Goal: Task Accomplishment & Management: Manage account settings

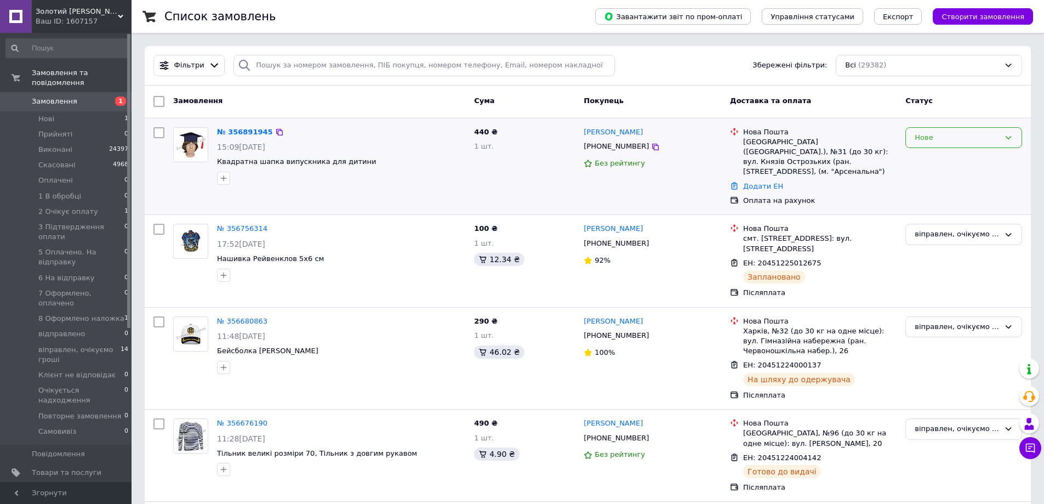
click at [951, 134] on div "Нове" at bounding box center [957, 138] width 85 height 12
click at [943, 157] on li "Прийнято" at bounding box center [964, 160] width 116 height 20
click at [244, 132] on link "№ 356891945" at bounding box center [242, 132] width 50 height 8
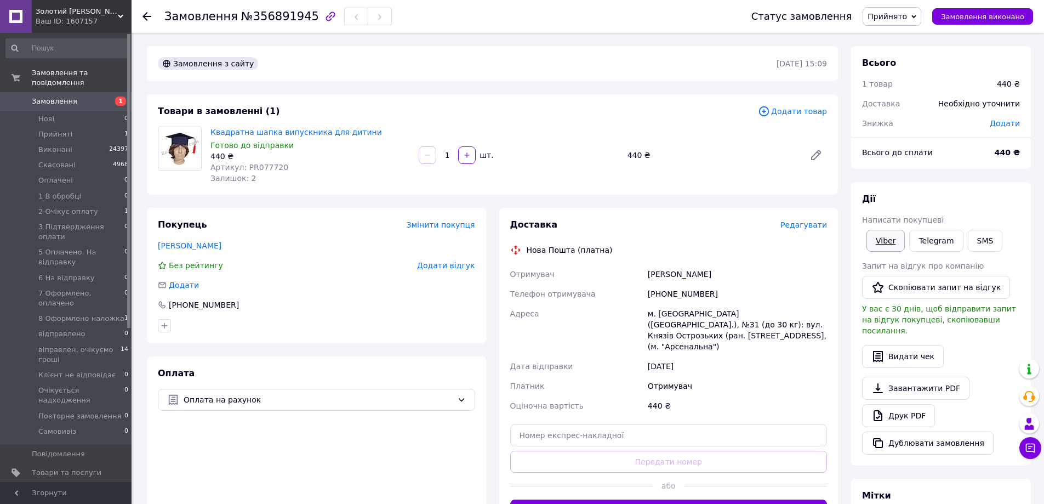
click at [887, 236] on link "Viber" at bounding box center [885, 241] width 38 height 22
click at [169, 469] on div "Оплата Оплата на рахунок" at bounding box center [316, 444] width 339 height 176
drag, startPoint x: 246, startPoint y: 16, endPoint x: 299, endPoint y: 19, distance: 53.2
click at [299, 19] on span "№356891945" at bounding box center [280, 16] width 78 height 13
copy span "356891945"
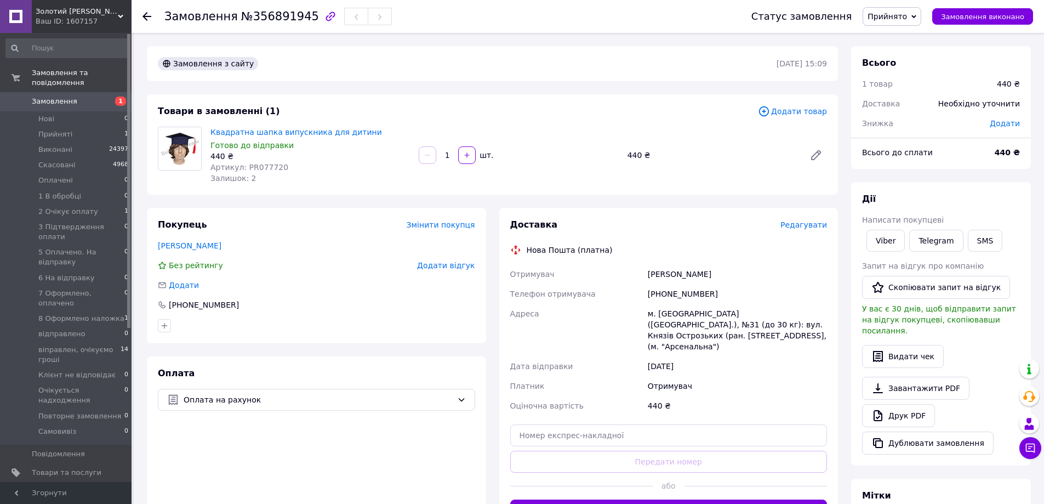
click at [200, 475] on div "Оплата Оплата на рахунок" at bounding box center [316, 444] width 339 height 176
drag, startPoint x: 207, startPoint y: 131, endPoint x: 359, endPoint y: 128, distance: 152.4
click at [359, 128] on div "Квадратна шапка випускника для дитини Готово до відправки 440 ₴ Артикул: PR0777…" at bounding box center [310, 154] width 208 height 61
copy link "Квадратна шапка випускника для дитини"
click at [904, 14] on span "Прийнято" at bounding box center [886, 16] width 39 height 9
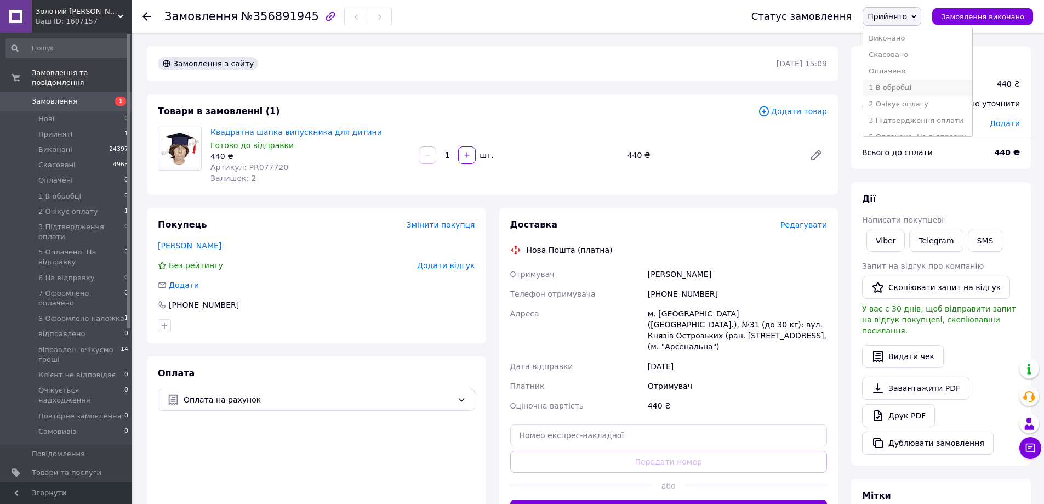
click at [926, 88] on li "1 В обробці" at bounding box center [917, 87] width 109 height 16
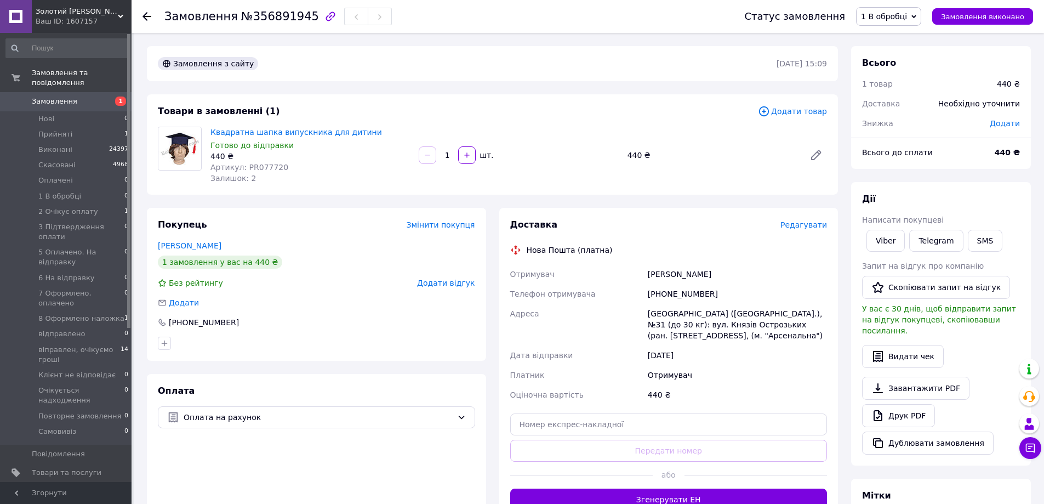
click at [902, 14] on span "1 В обробці" at bounding box center [884, 16] width 46 height 9
click at [920, 102] on li "2 Очікує оплату" at bounding box center [911, 104] width 109 height 16
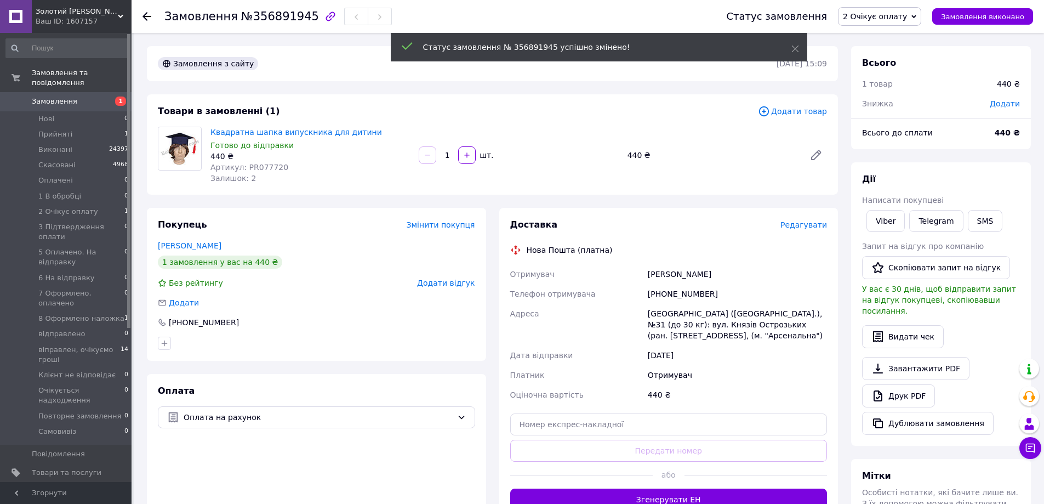
click at [54, 96] on span "Замовлення" at bounding box center [54, 101] width 45 height 10
